Goal: Transaction & Acquisition: Purchase product/service

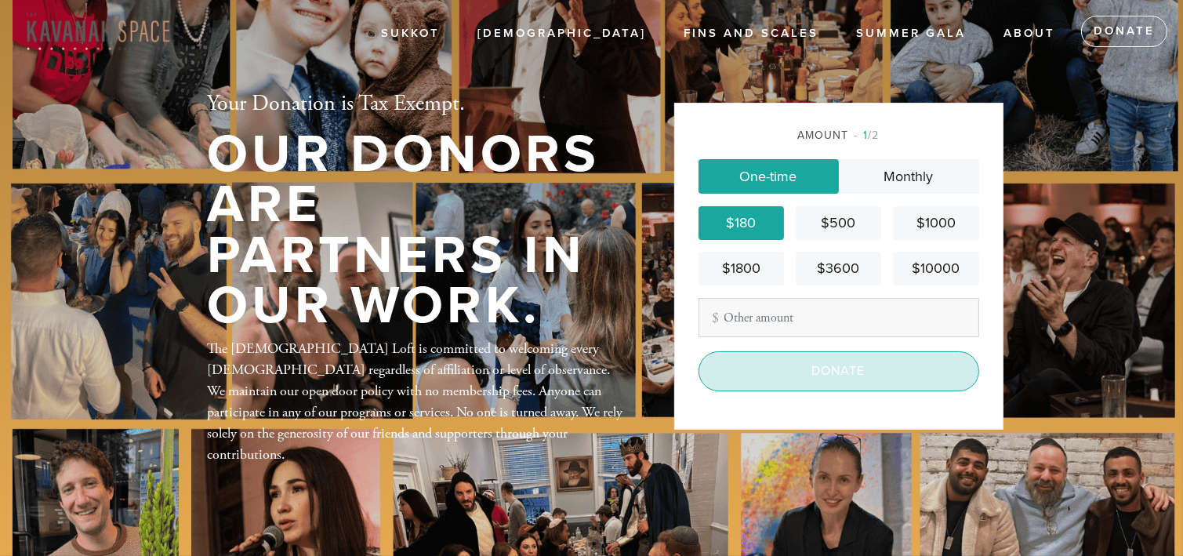
click at [846, 376] on input "Donate" at bounding box center [838, 370] width 281 height 39
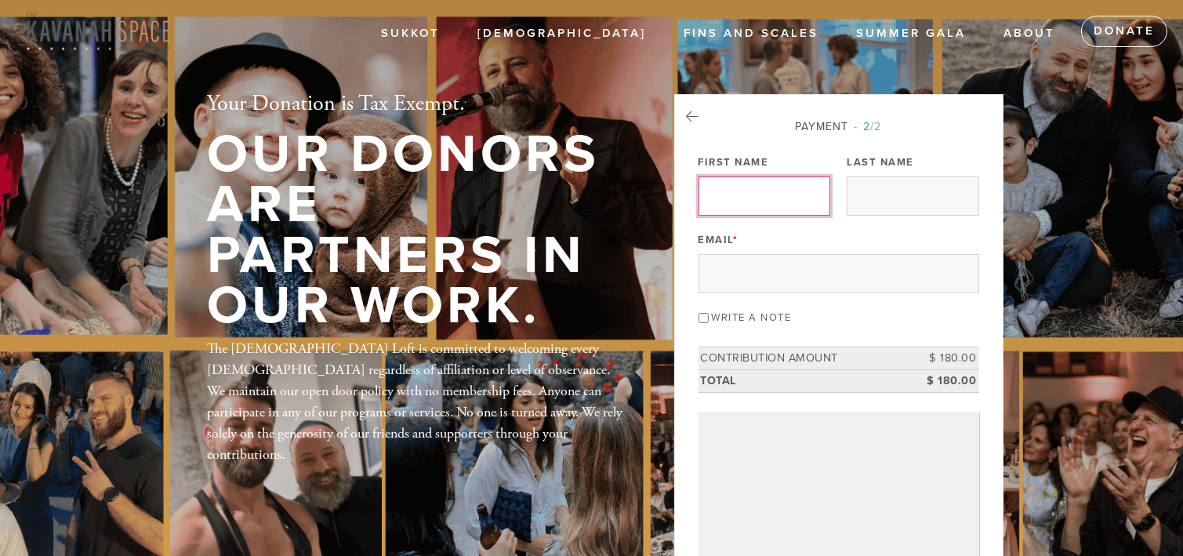
click at [759, 201] on input "First Name" at bounding box center [764, 195] width 132 height 39
type input "[PERSON_NAME]"
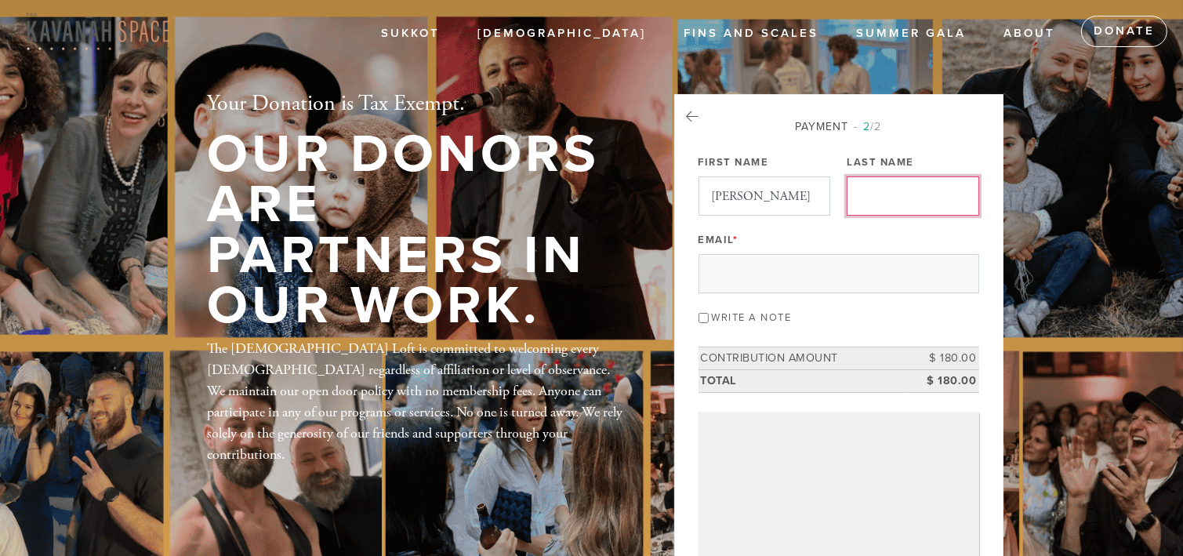
type input "SHAMILZADEH"
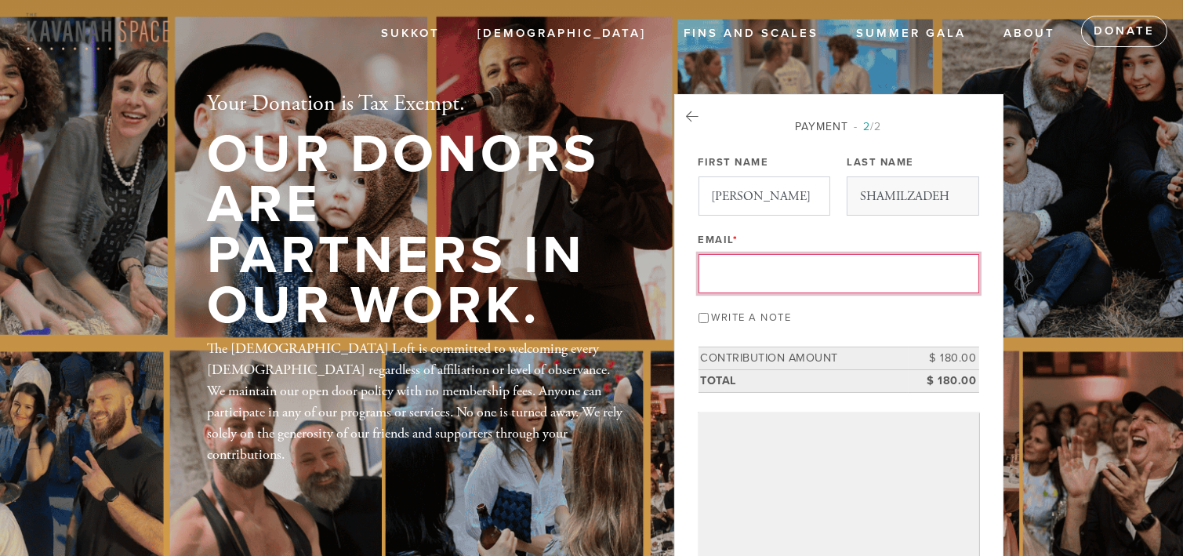
type input "[EMAIL_ADDRESS][DOMAIN_NAME]"
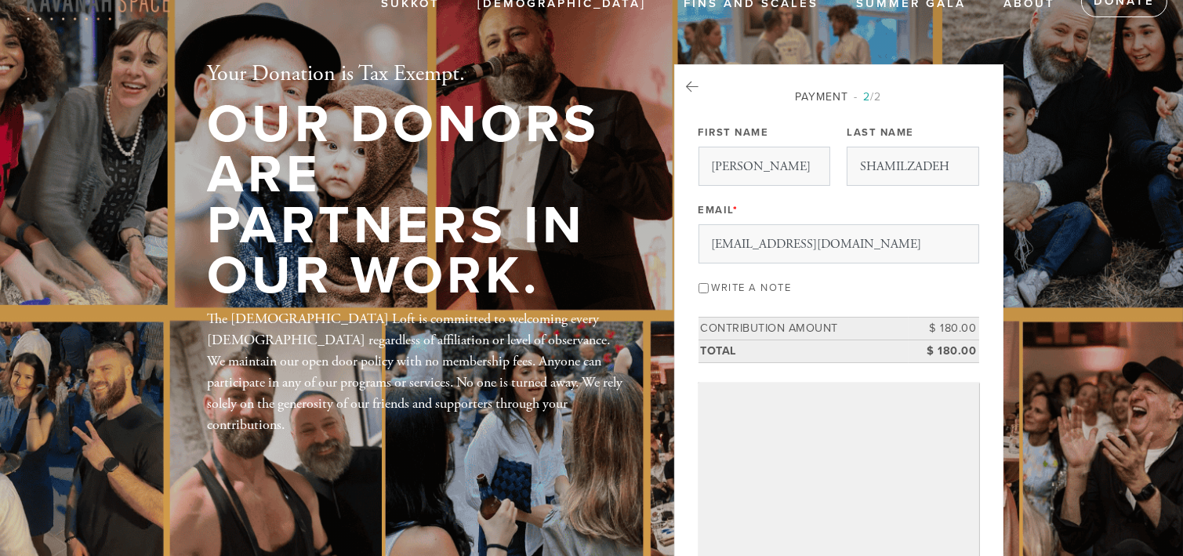
scroll to position [412, 0]
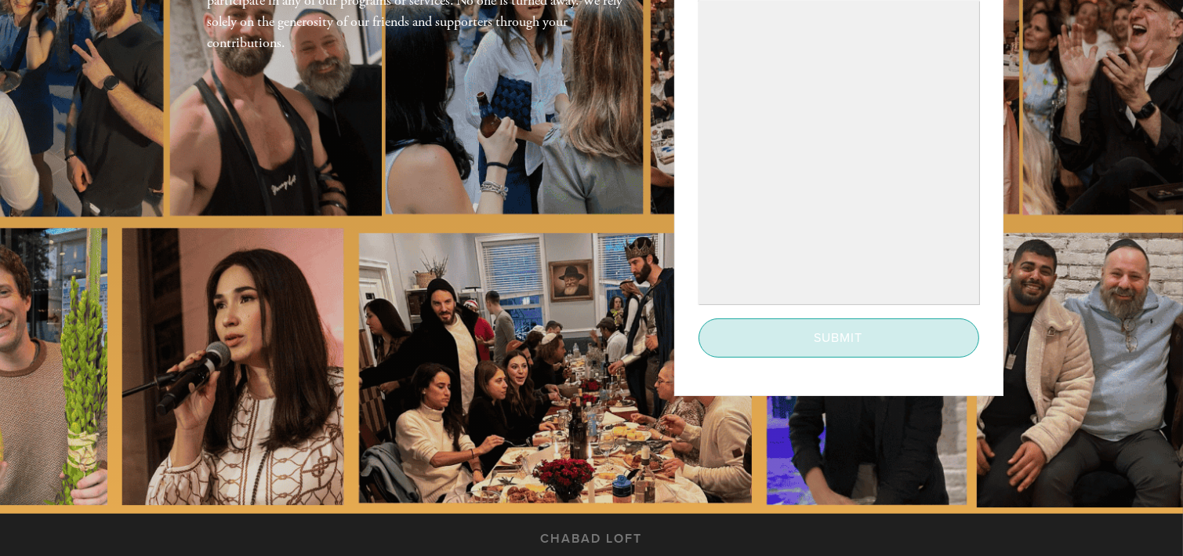
click at [760, 343] on input "Submit" at bounding box center [838, 337] width 281 height 39
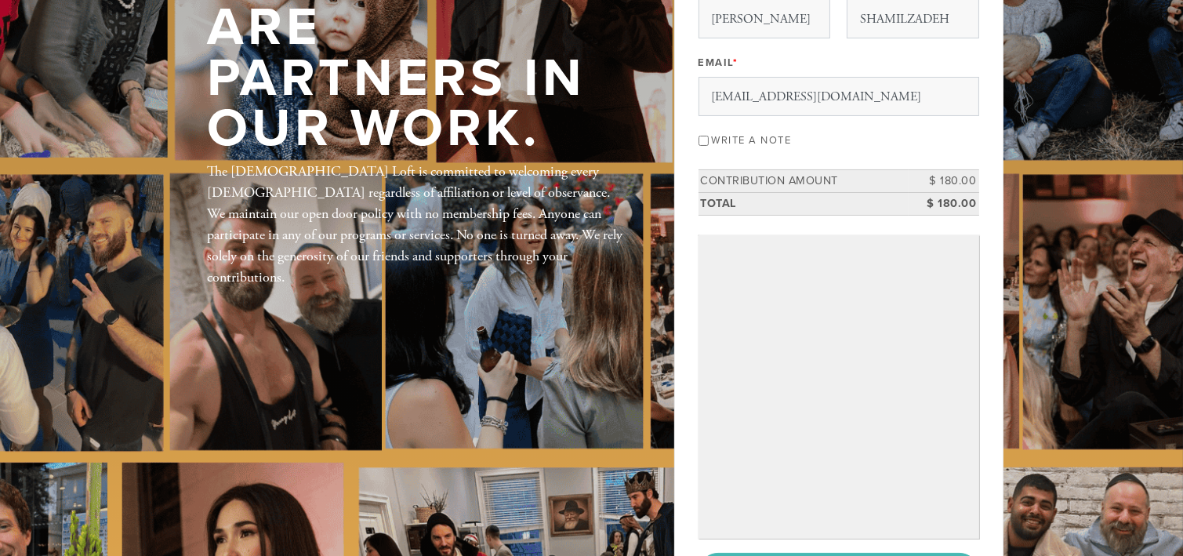
scroll to position [176, 0]
